Goal: Find specific page/section: Find specific page/section

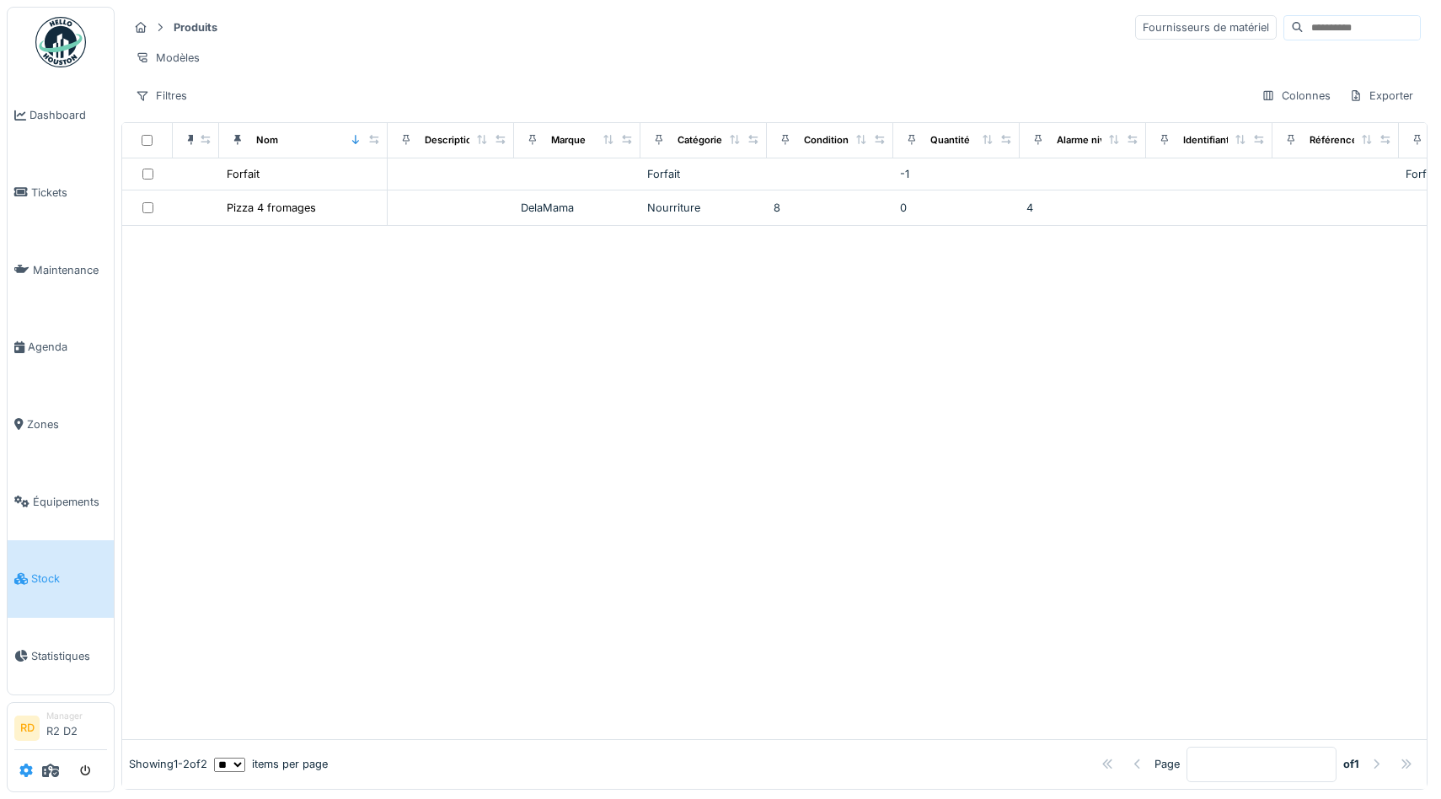
click at [21, 770] on icon at bounding box center [25, 769] width 13 height 13
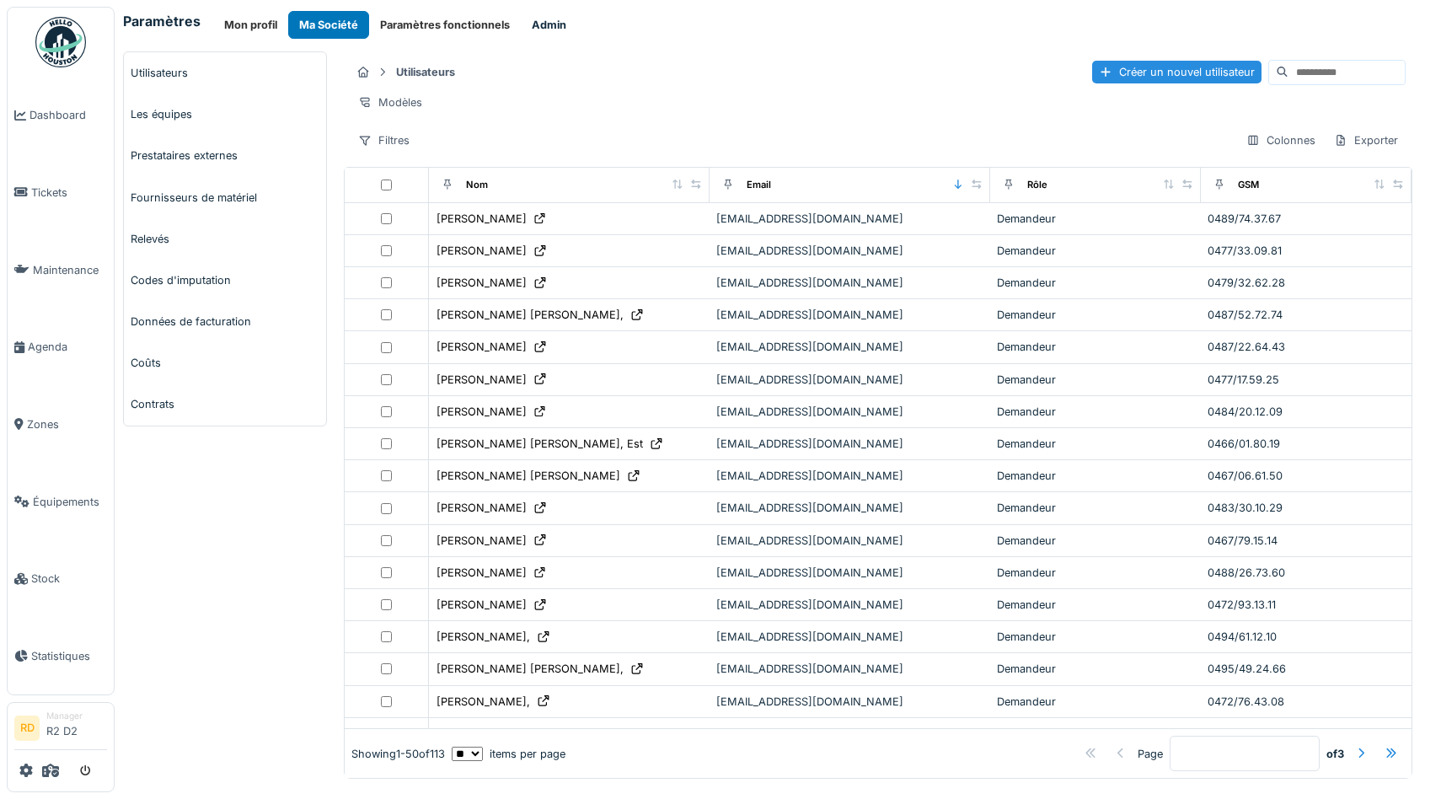
click at [547, 35] on button "Admin" at bounding box center [549, 25] width 56 height 28
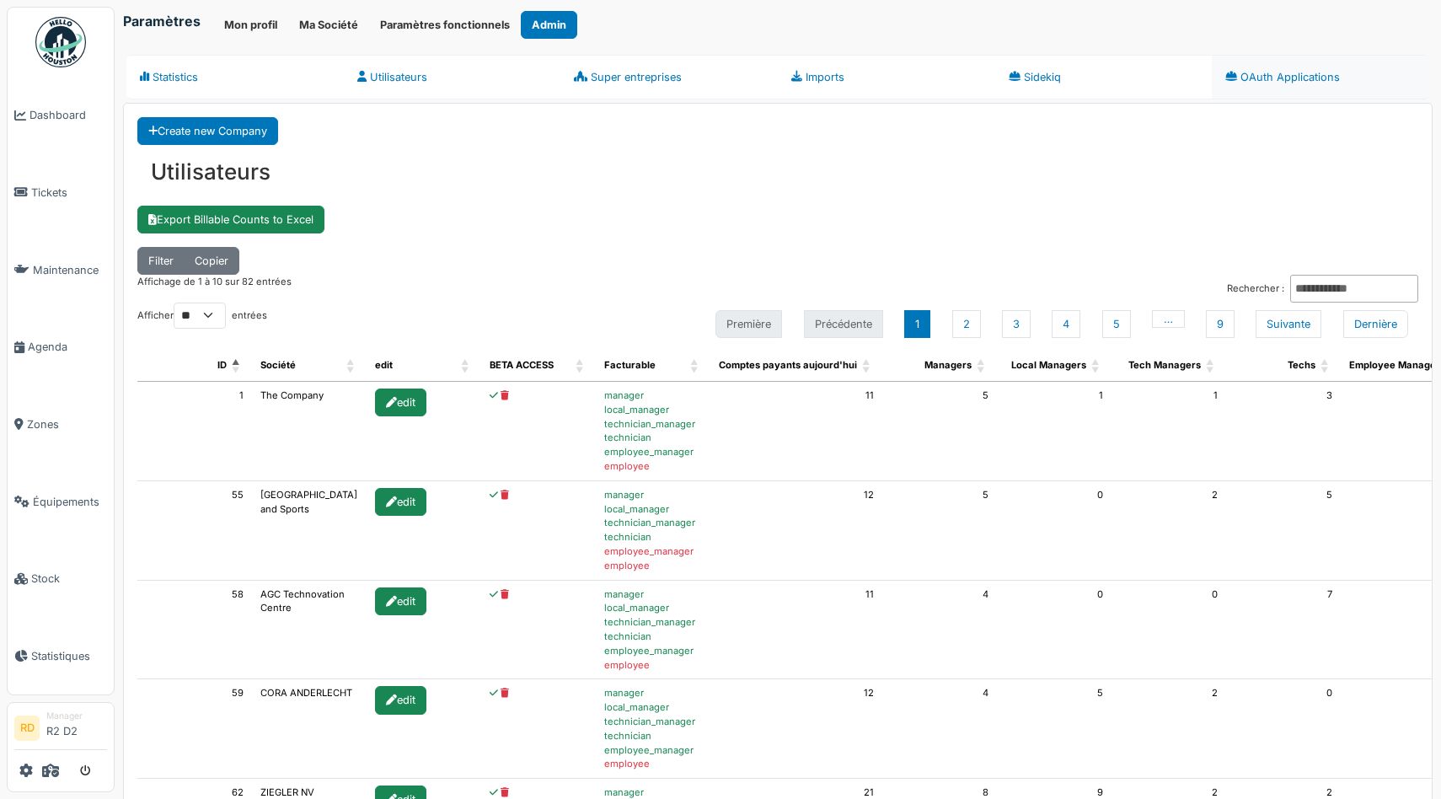
click at [1282, 86] on link "OAuth Applications" at bounding box center [1320, 77] width 217 height 45
